Goal: Transaction & Acquisition: Obtain resource

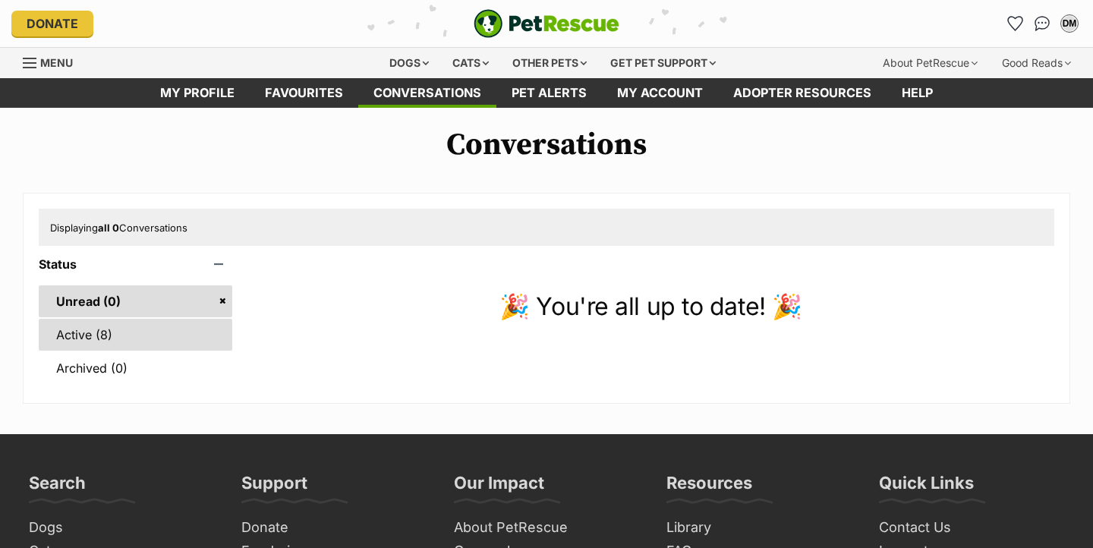
click at [110, 333] on link "Active (8)" at bounding box center [136, 335] width 194 height 32
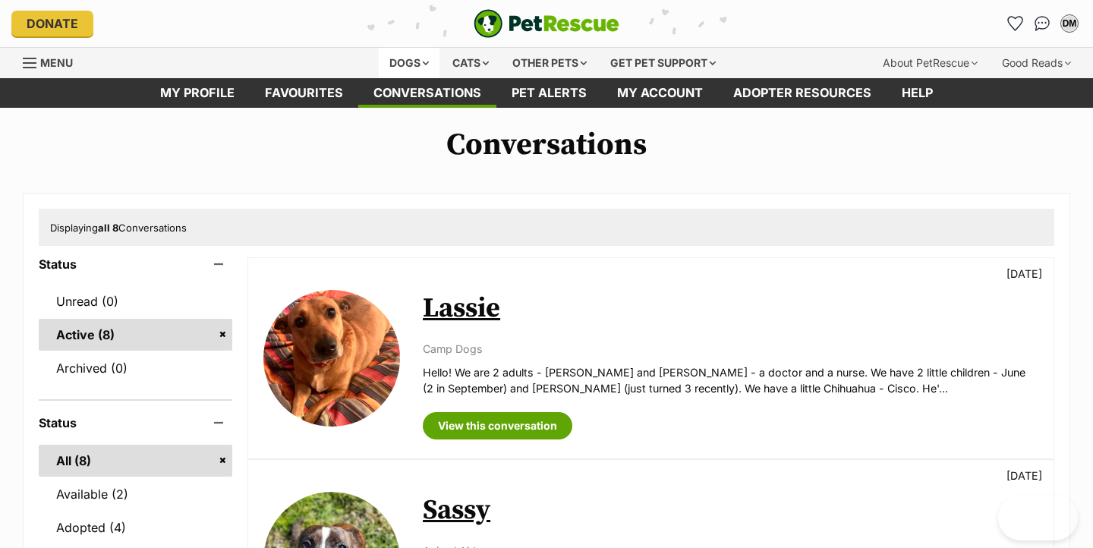
click at [400, 61] on div "Dogs" at bounding box center [409, 63] width 61 height 30
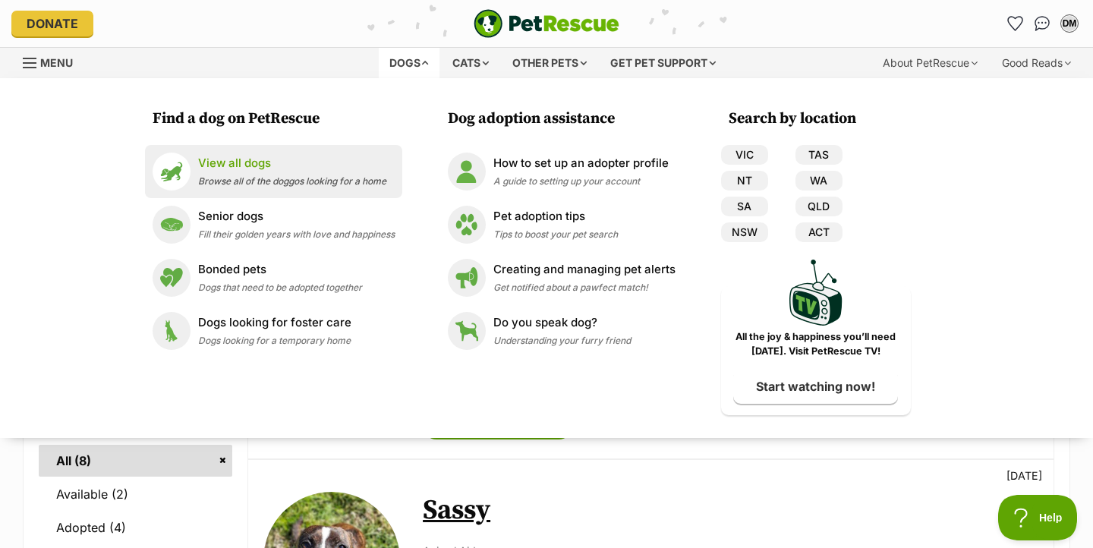
click at [222, 172] on div "View all dogs Browse all of the doggos looking for a home" at bounding box center [292, 171] width 188 height 33
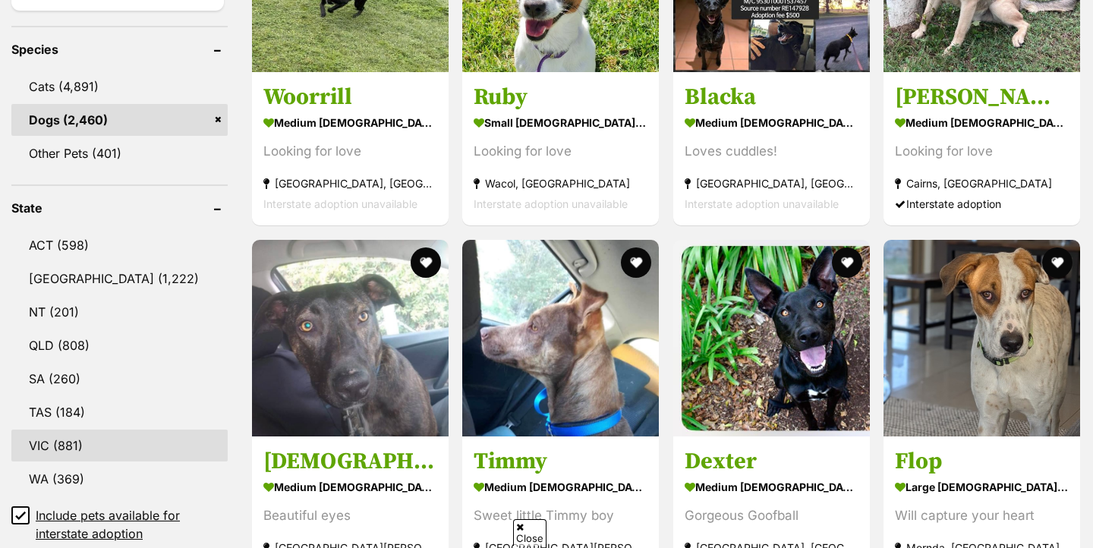
click at [60, 446] on link "VIC (881)" at bounding box center [119, 446] width 216 height 32
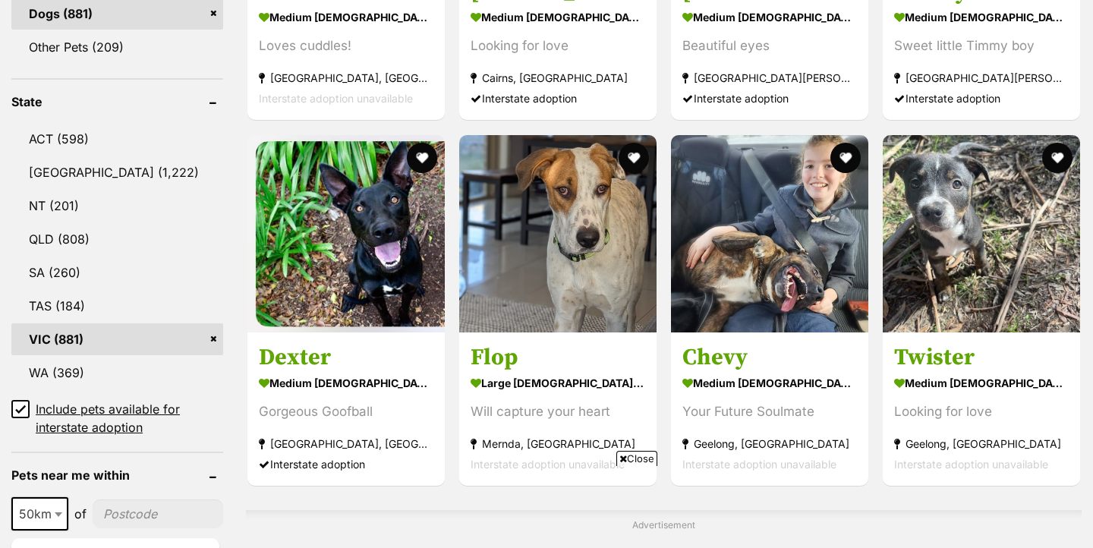
scroll to position [927, 0]
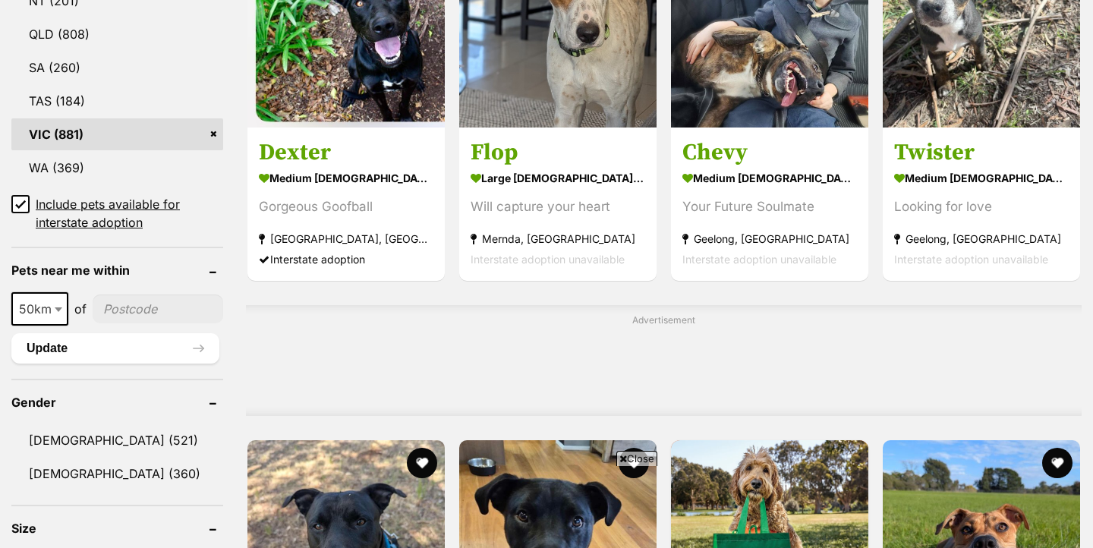
click at [19, 203] on icon at bounding box center [20, 204] width 11 height 11
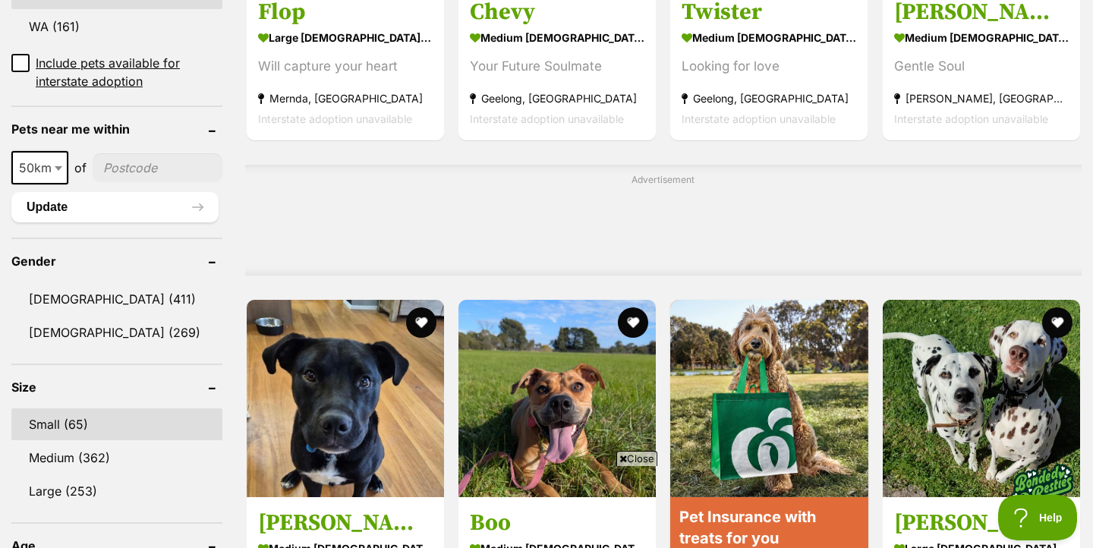
click at [53, 418] on link "Small (65)" at bounding box center [116, 424] width 211 height 32
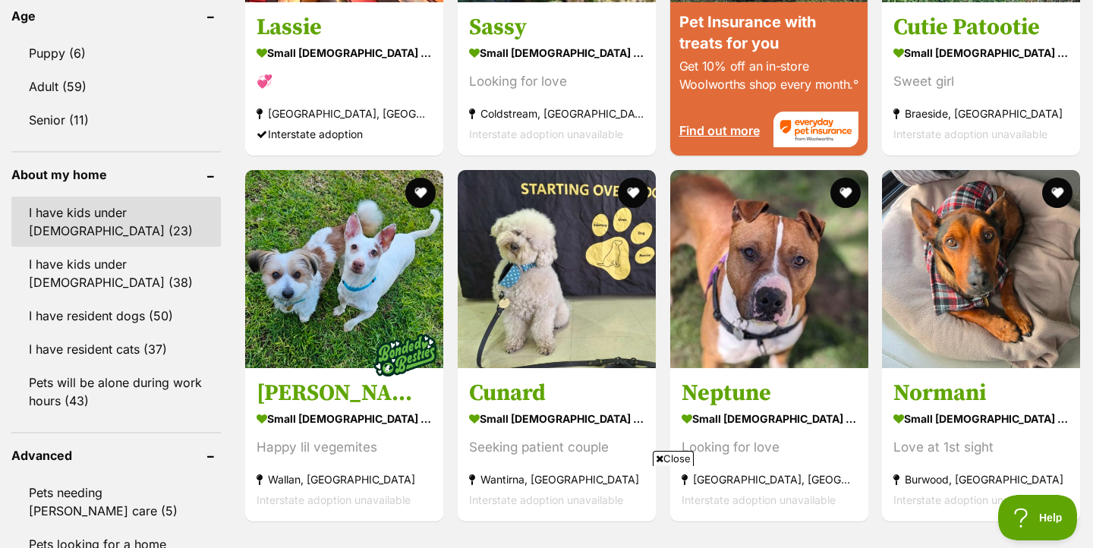
click at [147, 224] on link "I have kids under 5 years old (23)" at bounding box center [115, 222] width 209 height 50
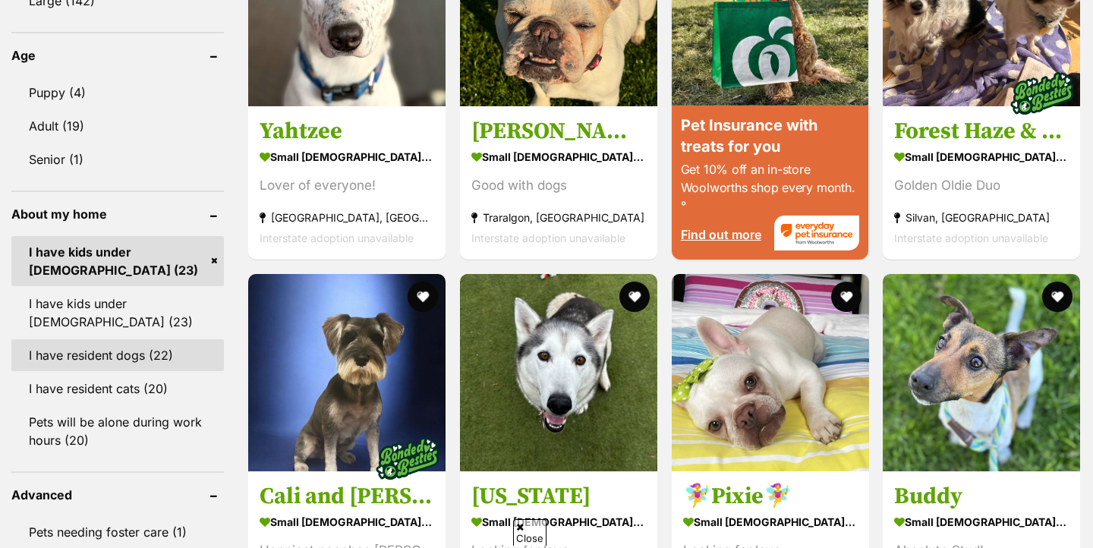
click at [140, 361] on link "I have resident dogs (22)" at bounding box center [117, 355] width 213 height 32
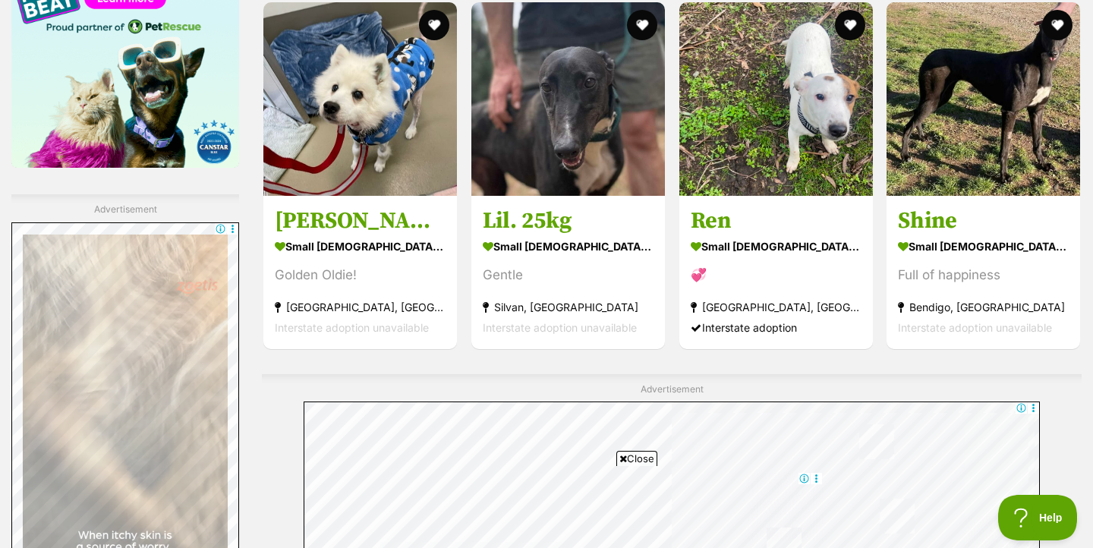
scroll to position [2628, 0]
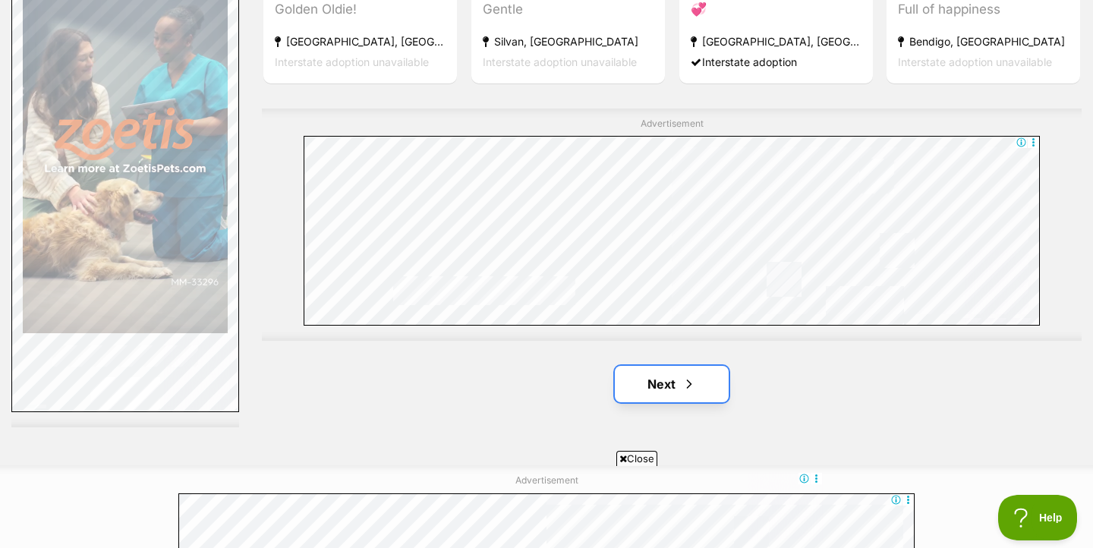
click at [653, 386] on link "Next" at bounding box center [672, 384] width 114 height 36
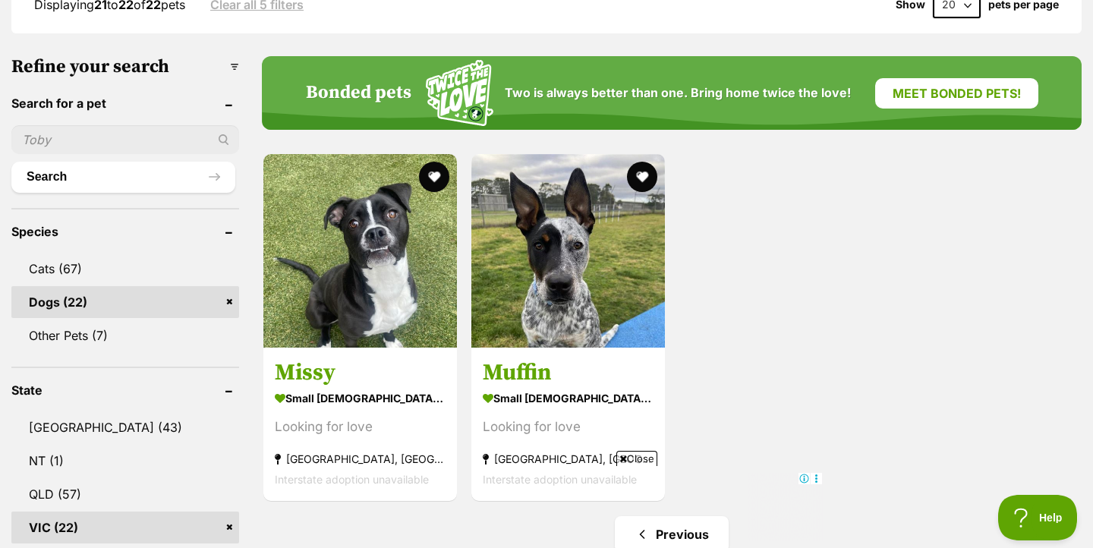
scroll to position [436, 0]
